Goal: Information Seeking & Learning: Compare options

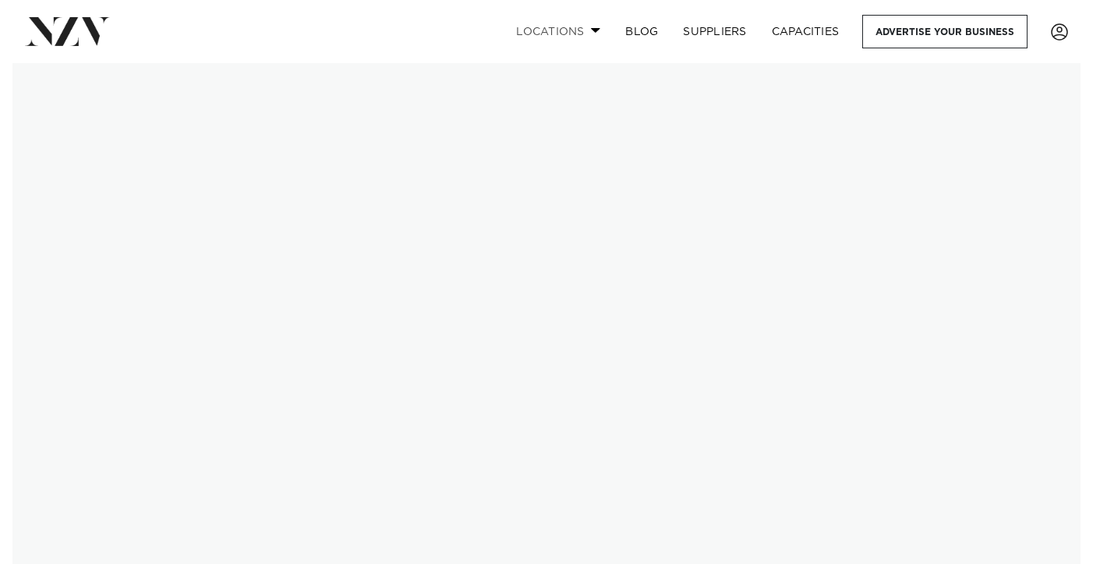
click at [557, 34] on link "Locations" at bounding box center [558, 32] width 109 height 34
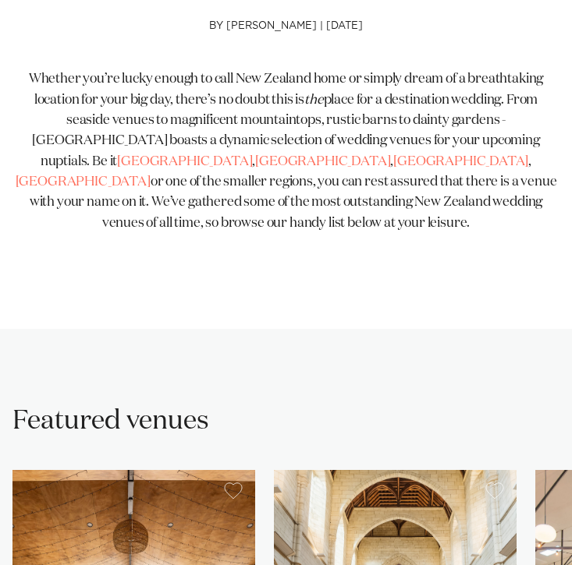
scroll to position [966, 0]
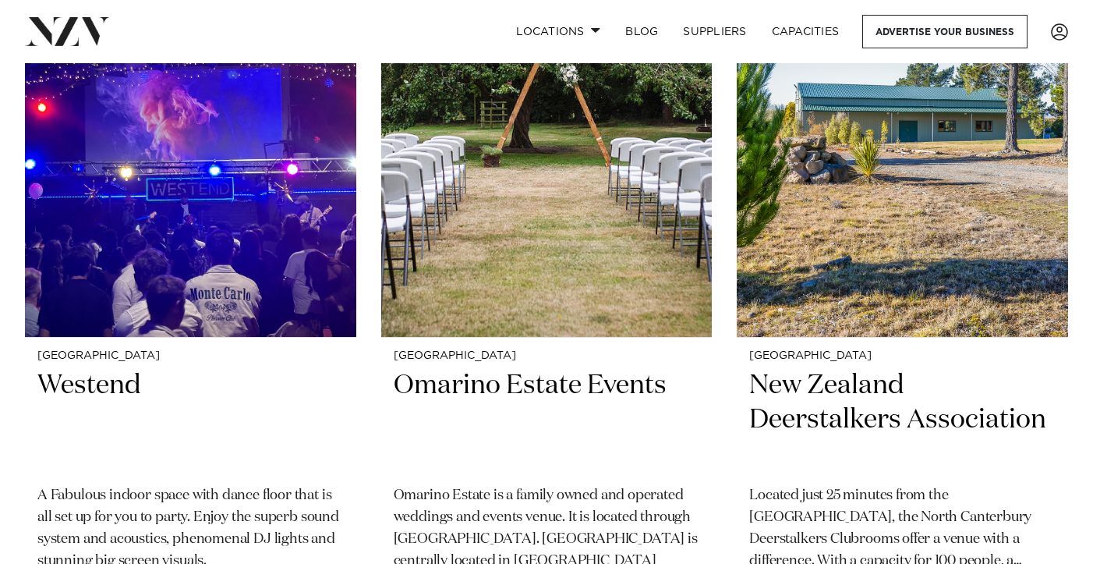
scroll to position [7046, 0]
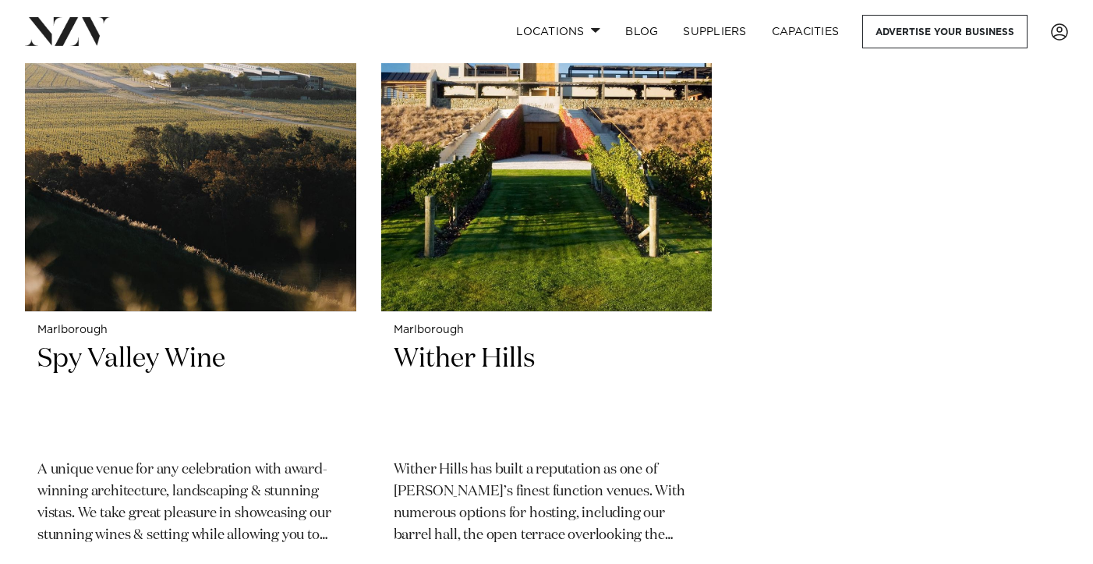
scroll to position [2366, 0]
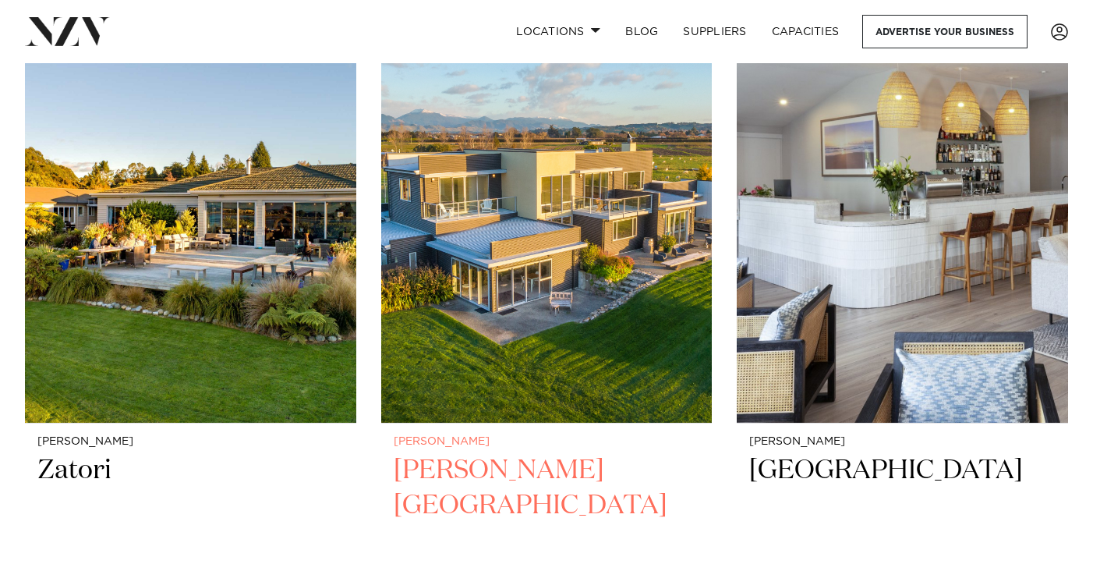
scroll to position [2239, 0]
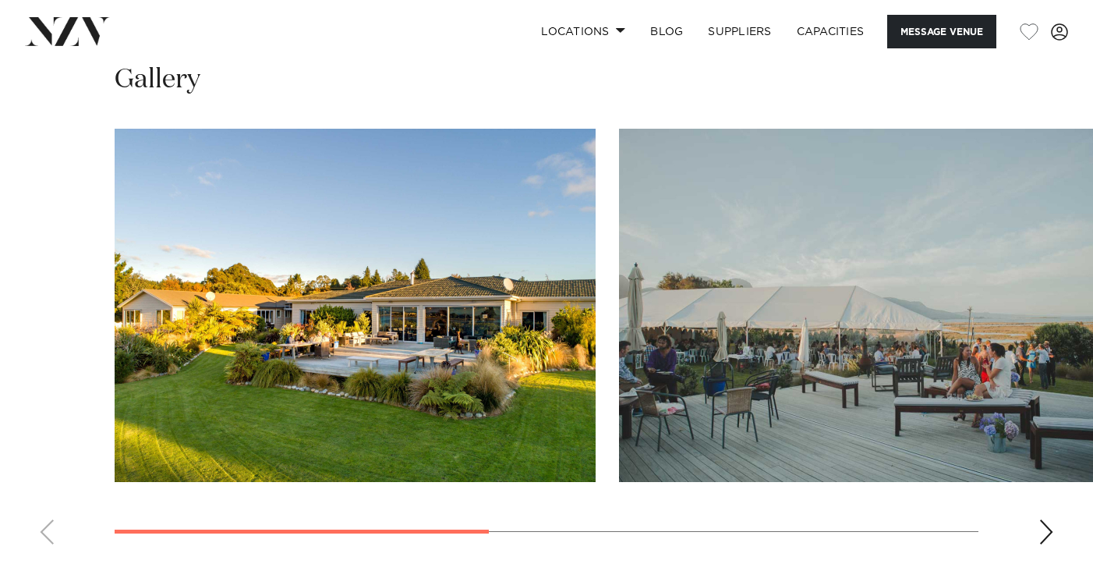
scroll to position [1063, 0]
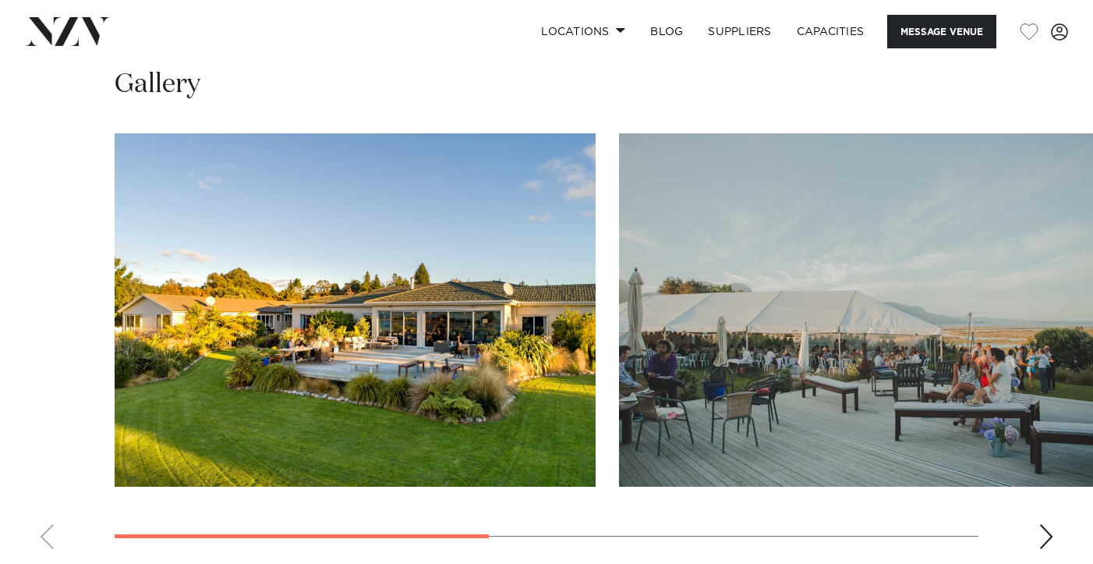
click at [1049, 303] on img "2 / 4" at bounding box center [859, 309] width 481 height 353
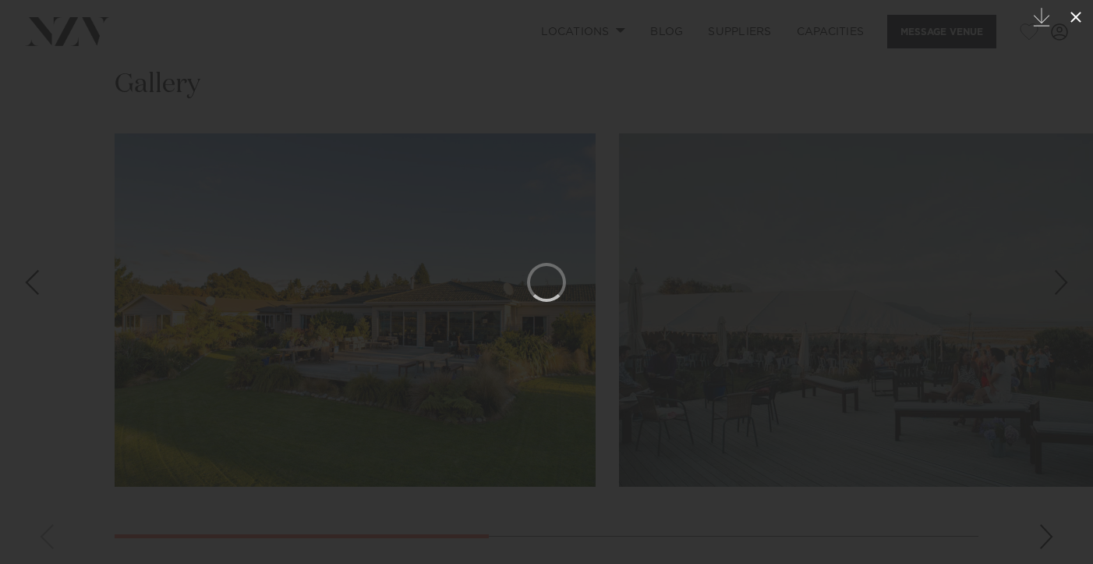
click at [1085, 15] on icon at bounding box center [1076, 17] width 19 height 19
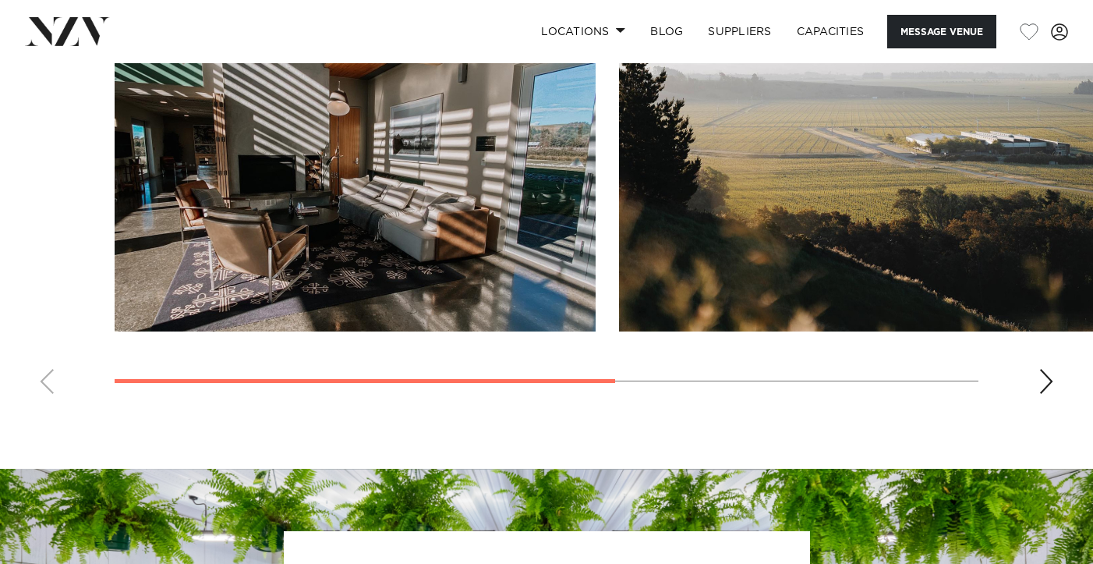
scroll to position [1473, 0]
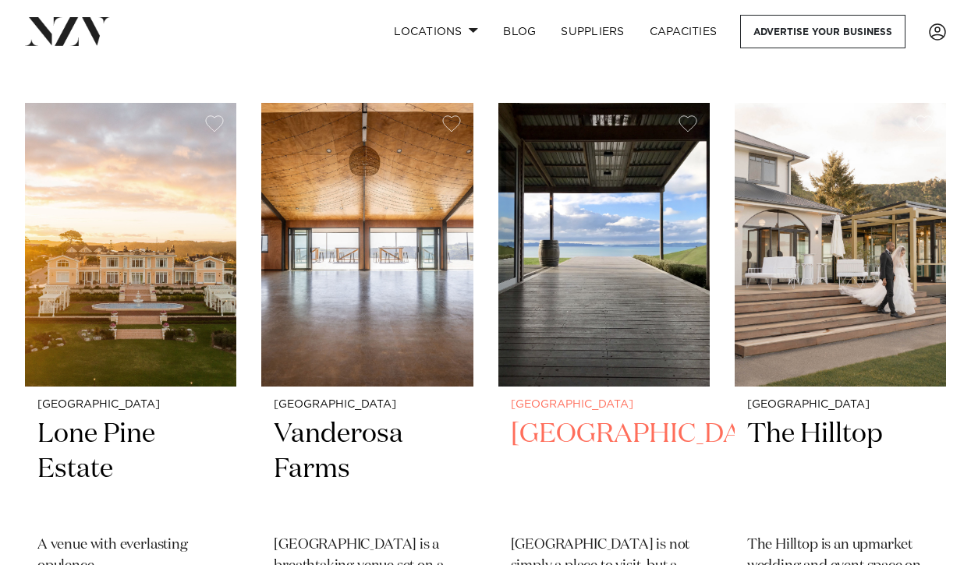
scroll to position [320, 0]
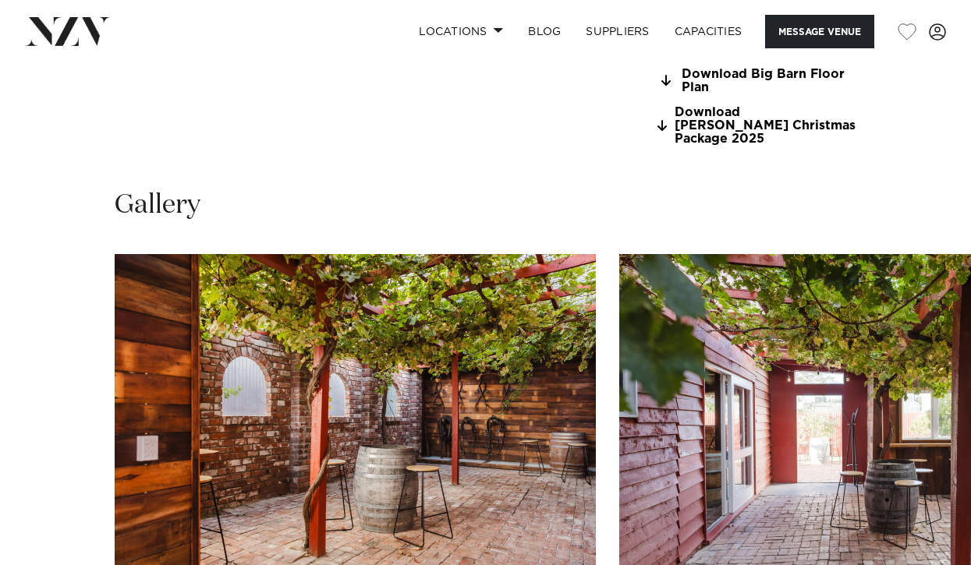
scroll to position [1404, 0]
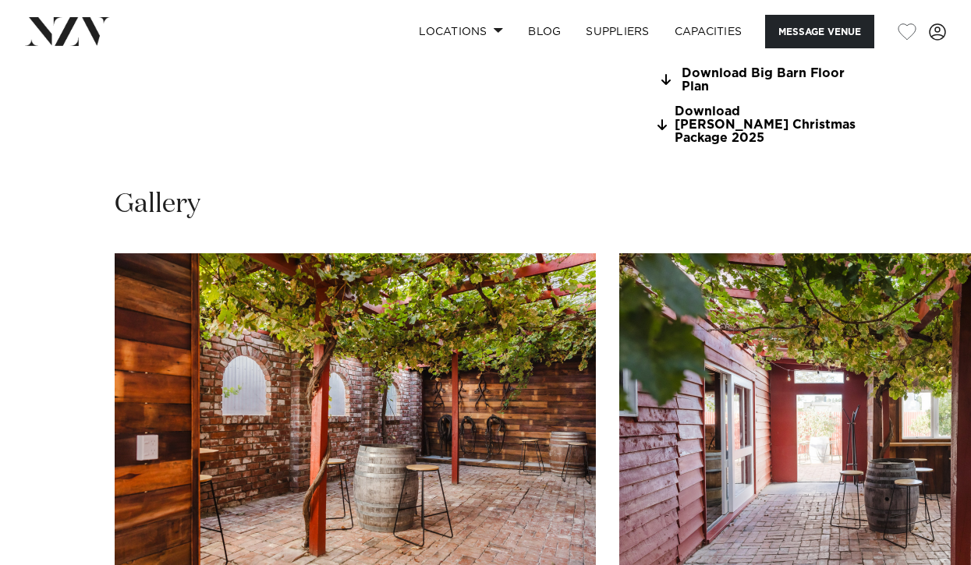
click at [893, 349] on img "2 / 30" at bounding box center [859, 429] width 481 height 353
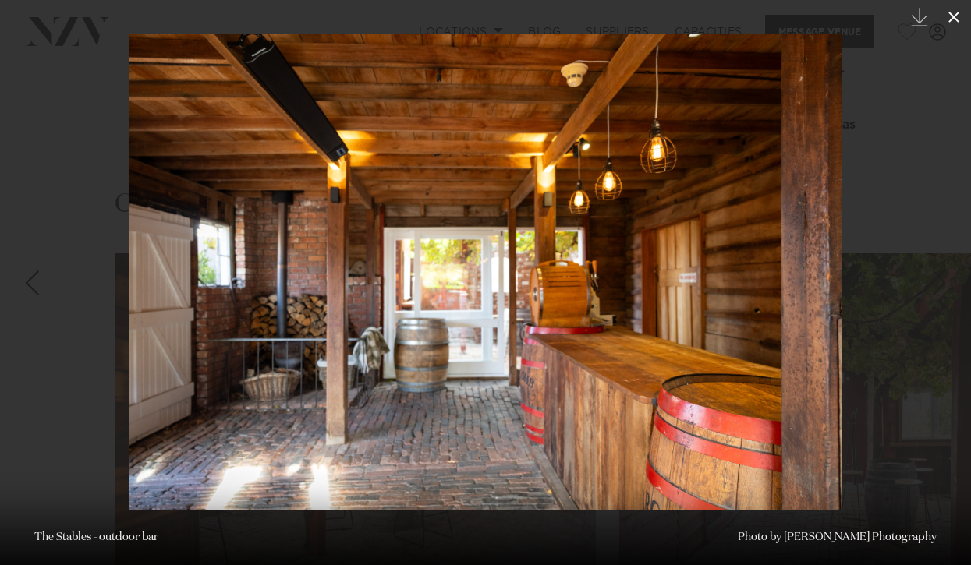
click at [955, 14] on icon at bounding box center [953, 17] width 11 height 11
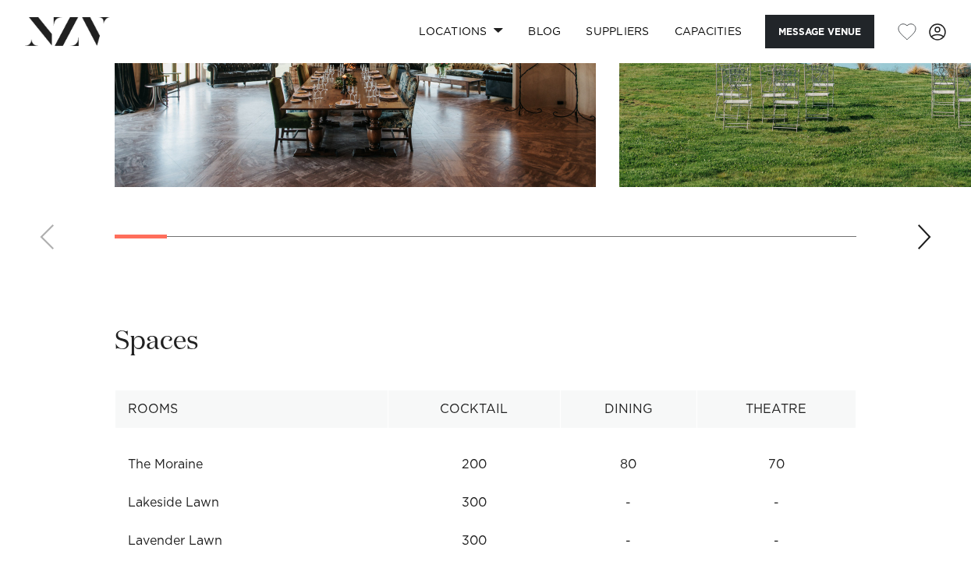
scroll to position [1488, 0]
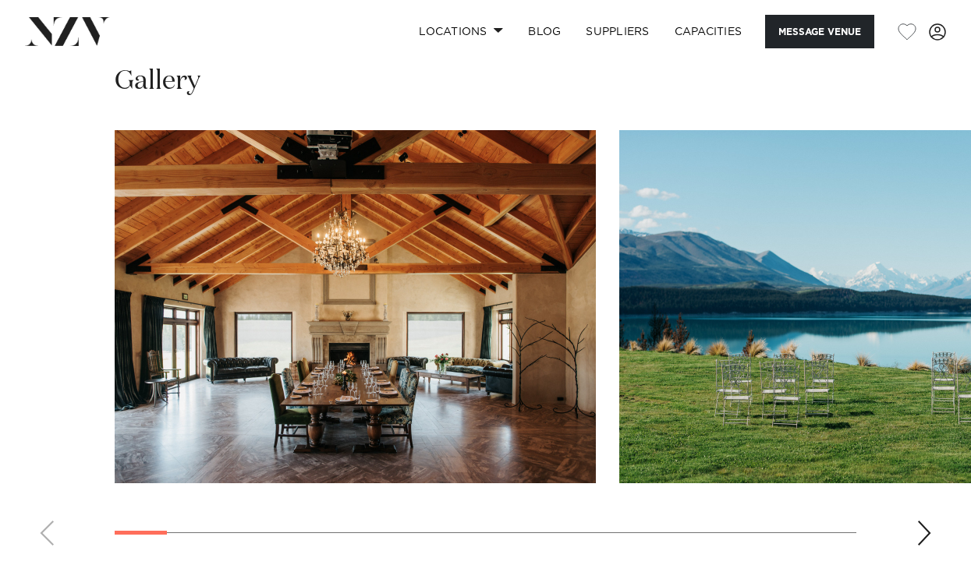
click at [909, 486] on swiper-container at bounding box center [485, 344] width 971 height 428
click at [918, 521] on div "Next slide" at bounding box center [924, 533] width 16 height 25
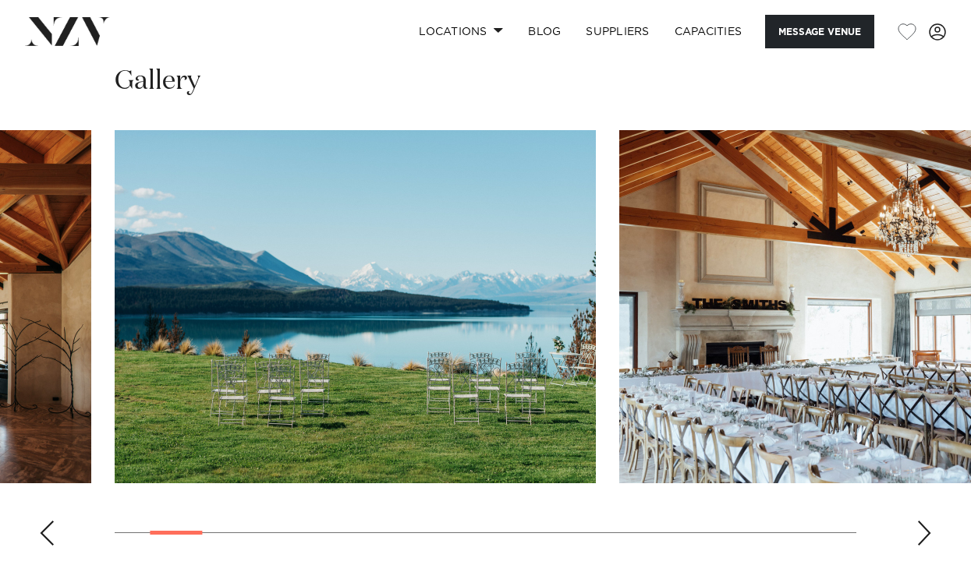
click at [918, 521] on div "Next slide" at bounding box center [924, 533] width 16 height 25
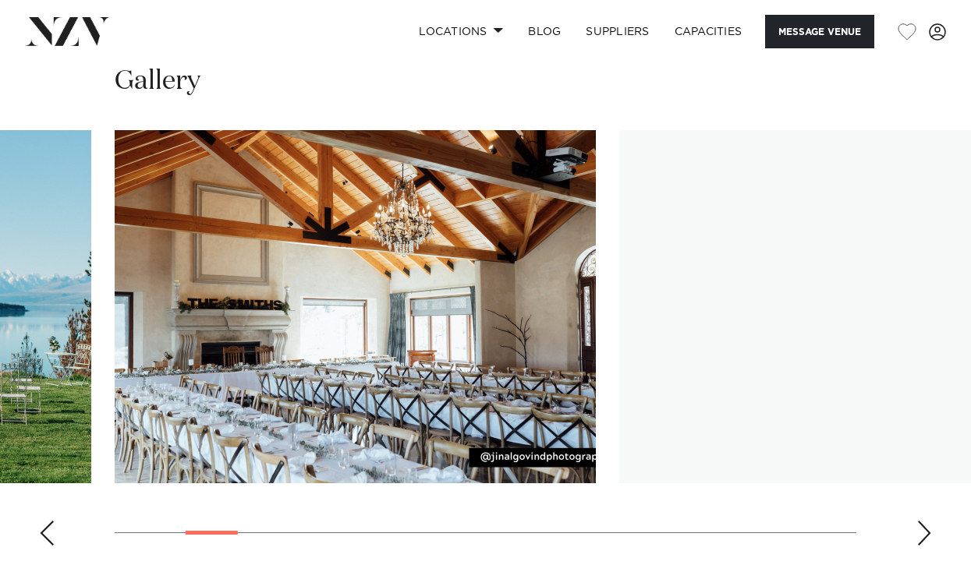
click at [918, 521] on div "Next slide" at bounding box center [924, 533] width 16 height 25
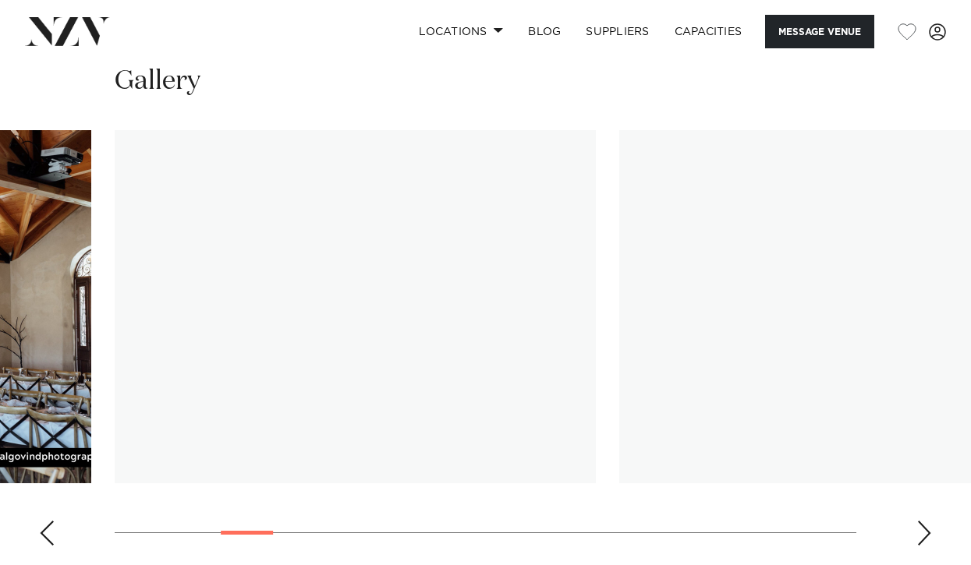
click at [918, 521] on div "Next slide" at bounding box center [924, 533] width 16 height 25
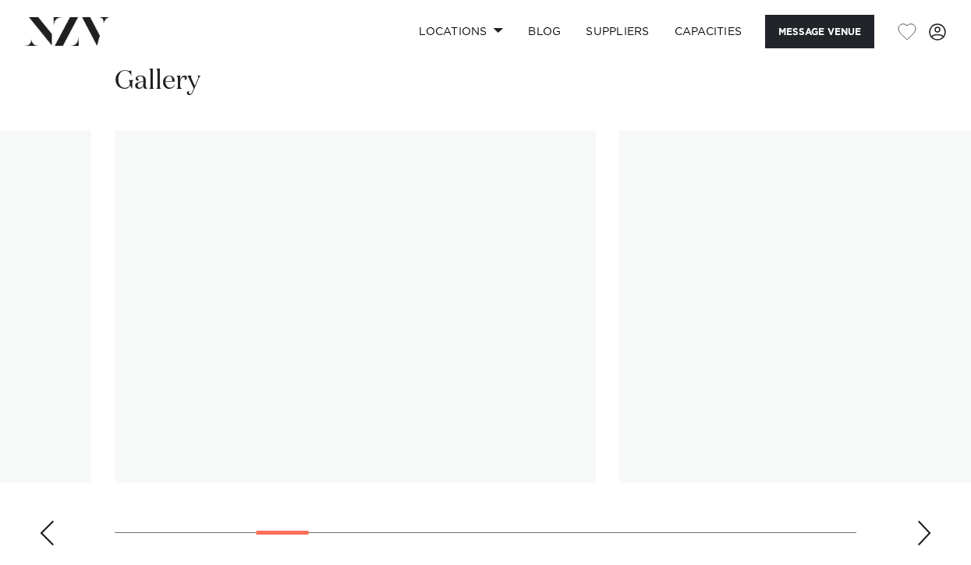
click at [918, 521] on div "Next slide" at bounding box center [924, 533] width 16 height 25
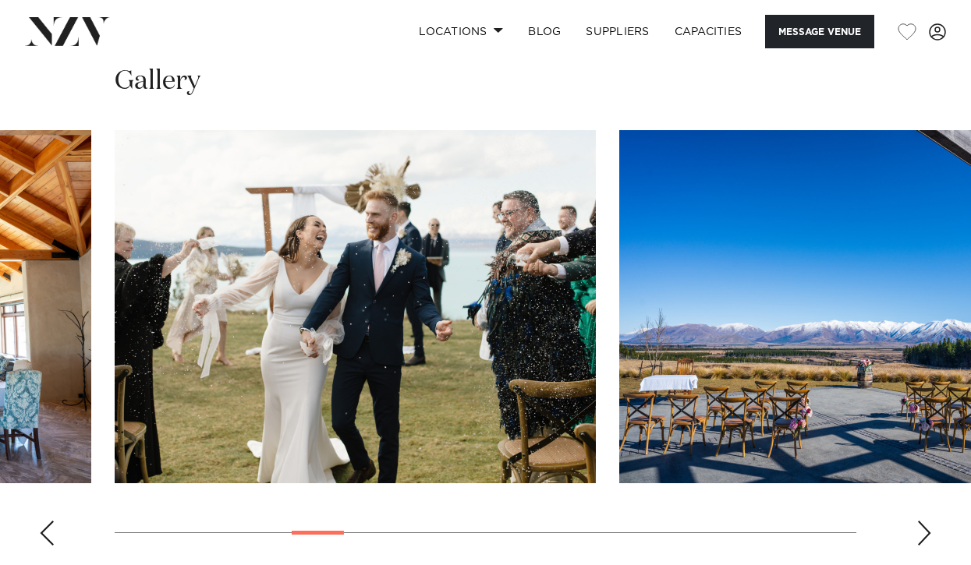
click at [924, 521] on div "Next slide" at bounding box center [924, 533] width 16 height 25
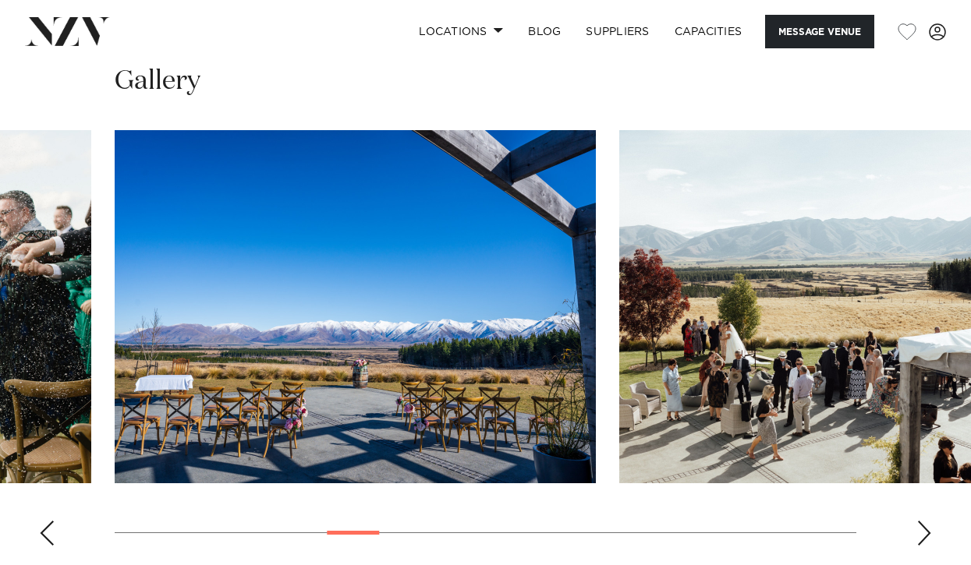
click at [924, 521] on div "Next slide" at bounding box center [924, 533] width 16 height 25
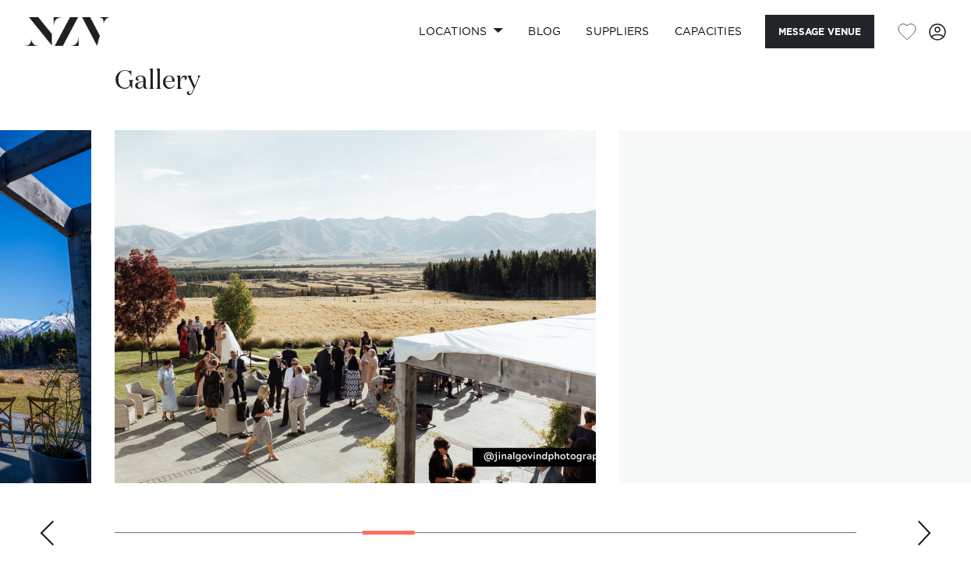
click at [924, 521] on div "Next slide" at bounding box center [924, 533] width 16 height 25
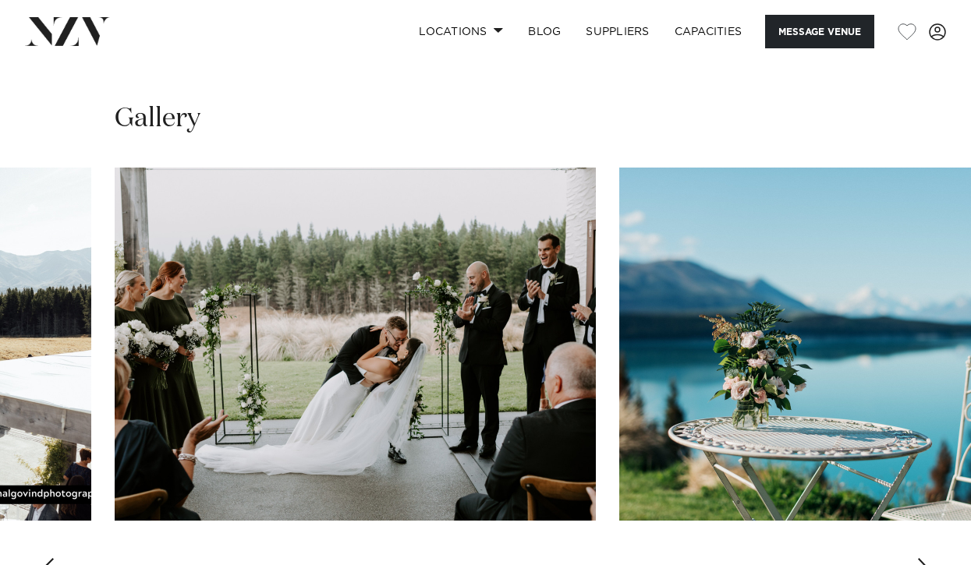
scroll to position [1543, 0]
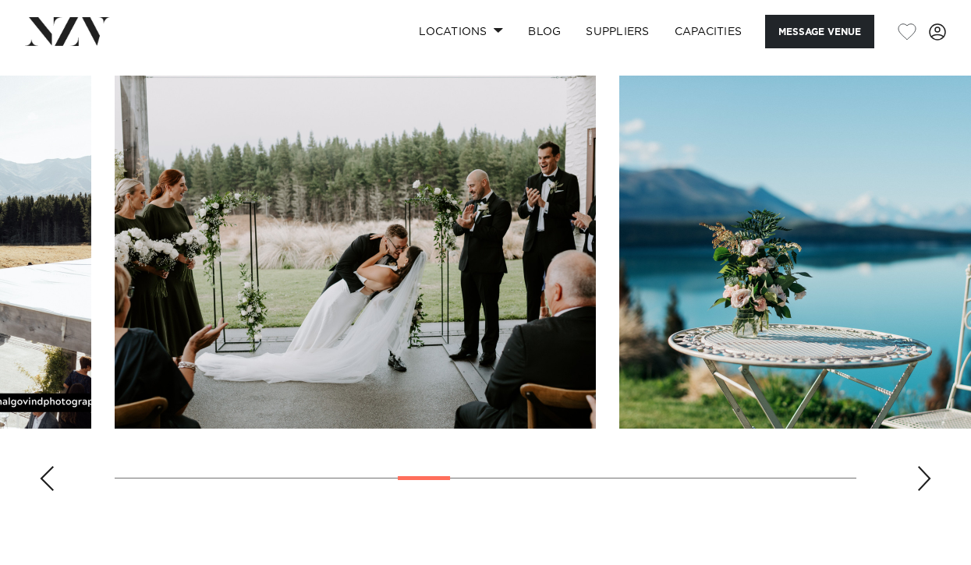
click at [934, 441] on swiper-container at bounding box center [485, 290] width 971 height 428
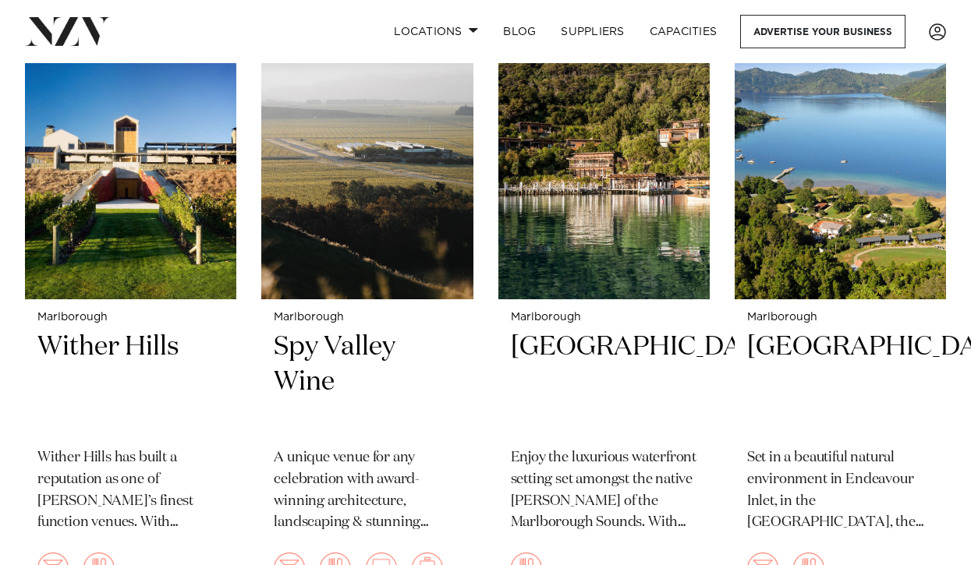
scroll to position [1319, 0]
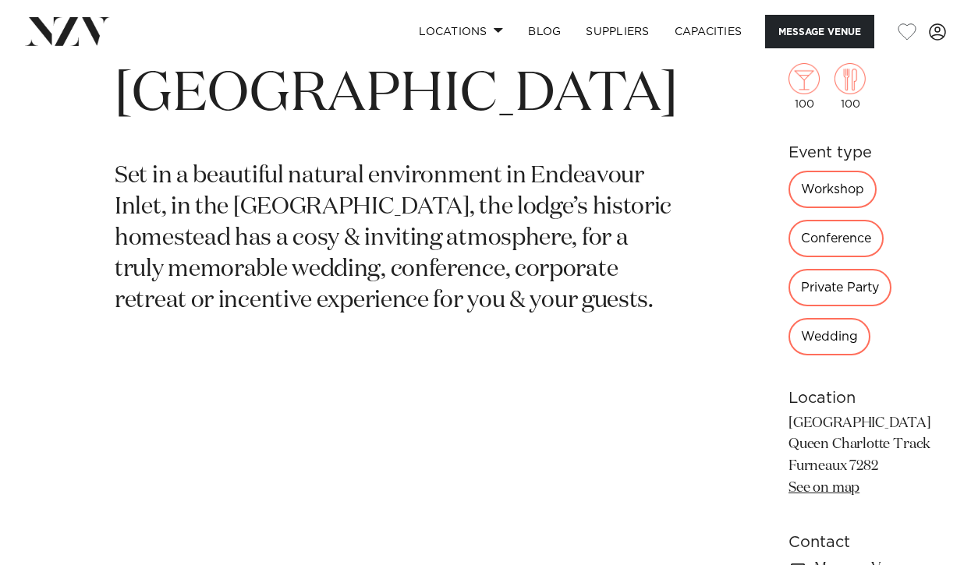
scroll to position [547, 0]
